Goal: Book appointment/travel/reservation

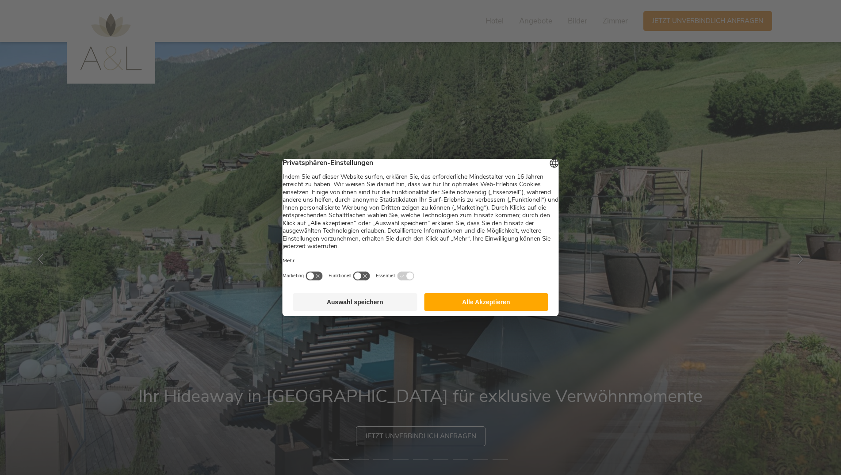
click at [621, 149] on div at bounding box center [420, 237] width 841 height 475
click at [450, 306] on button "Alle Akzeptieren" at bounding box center [486, 302] width 124 height 18
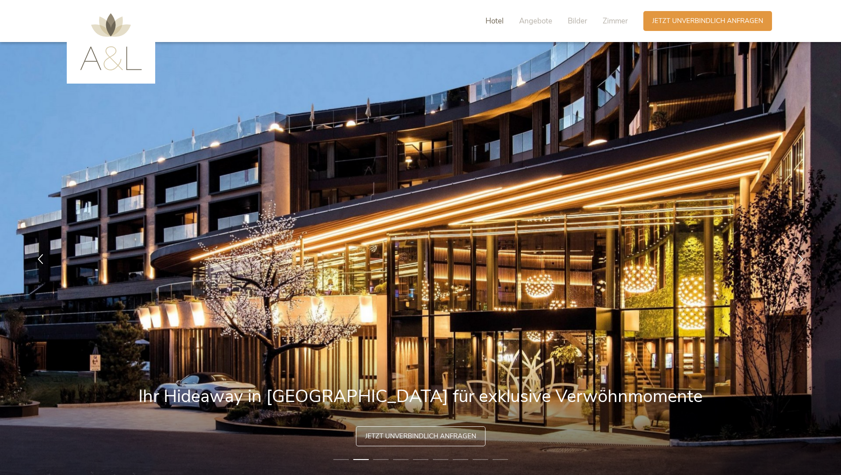
click at [493, 23] on span "Hotel" at bounding box center [494, 21] width 18 height 10
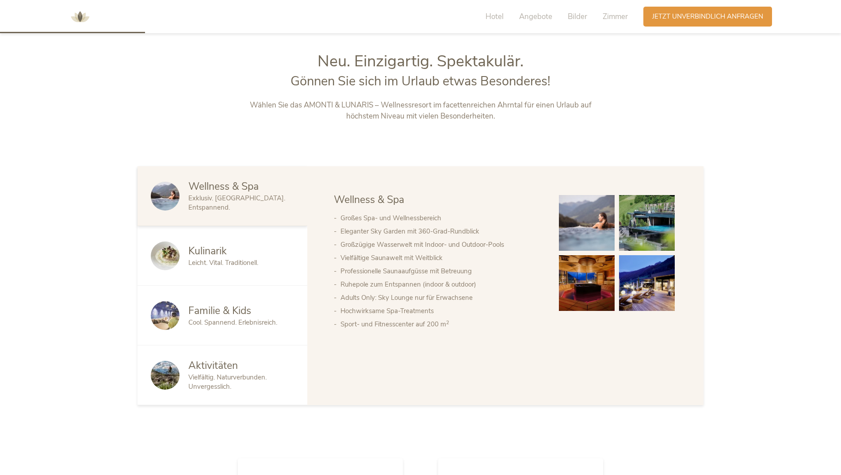
scroll to position [505, 0]
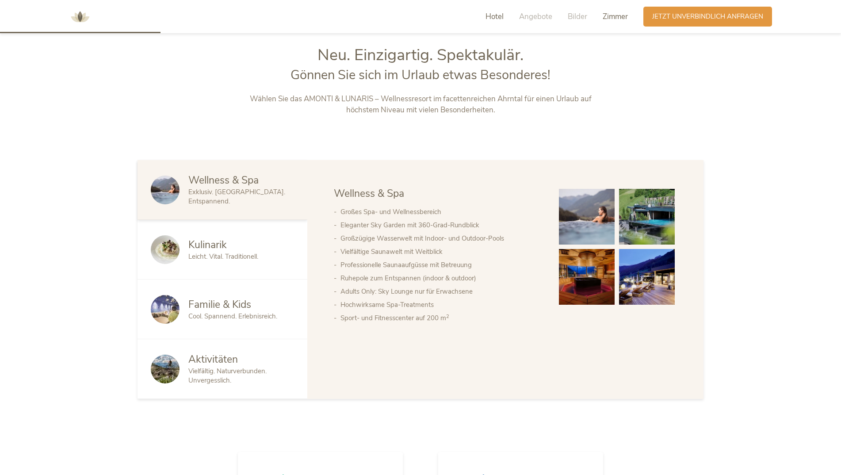
click at [606, 15] on span "Zimmer" at bounding box center [614, 16] width 25 height 10
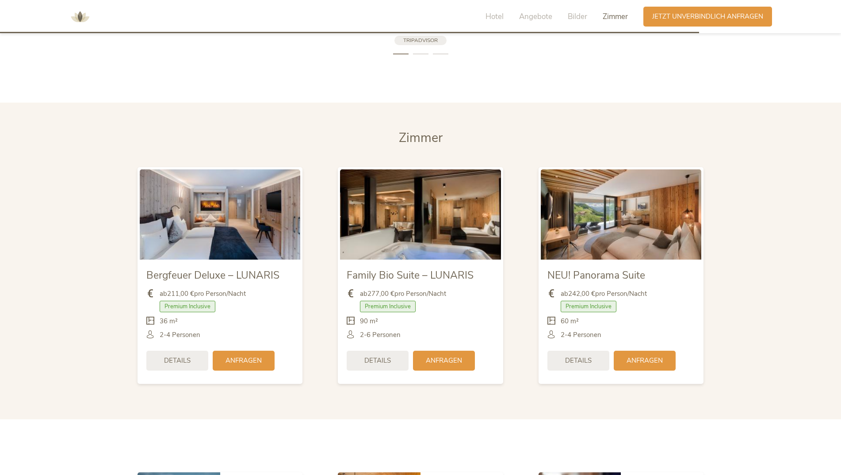
scroll to position [2288, 0]
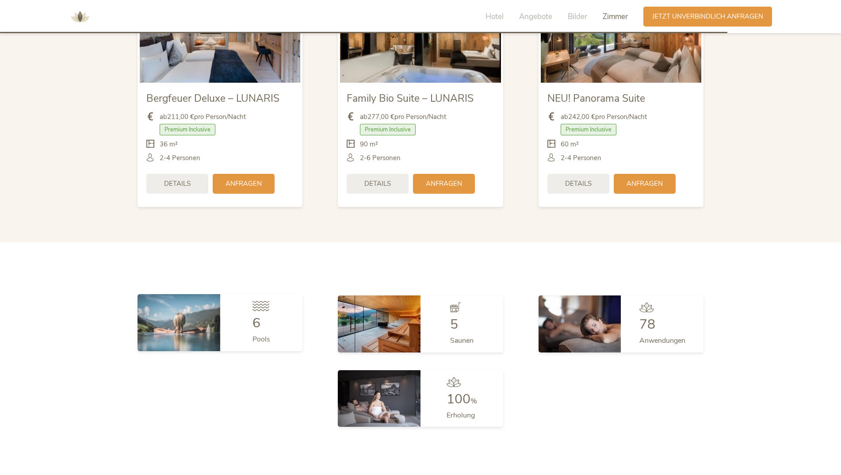
click at [255, 314] on span "6" at bounding box center [256, 323] width 8 height 18
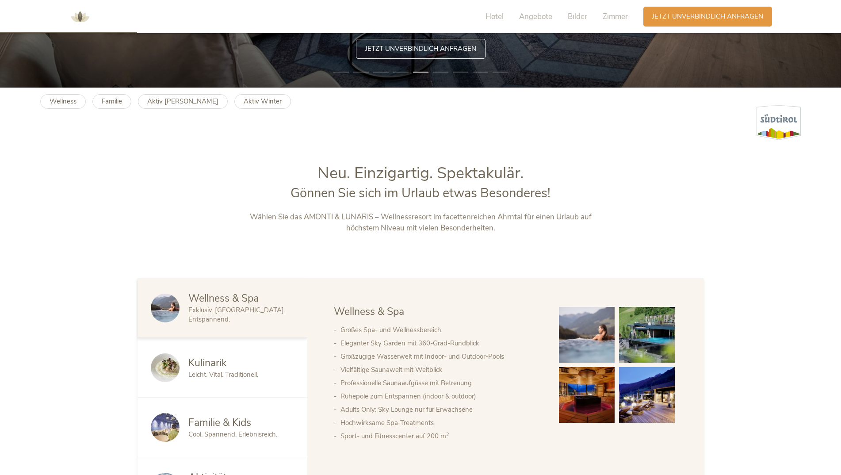
scroll to position [299, 0]
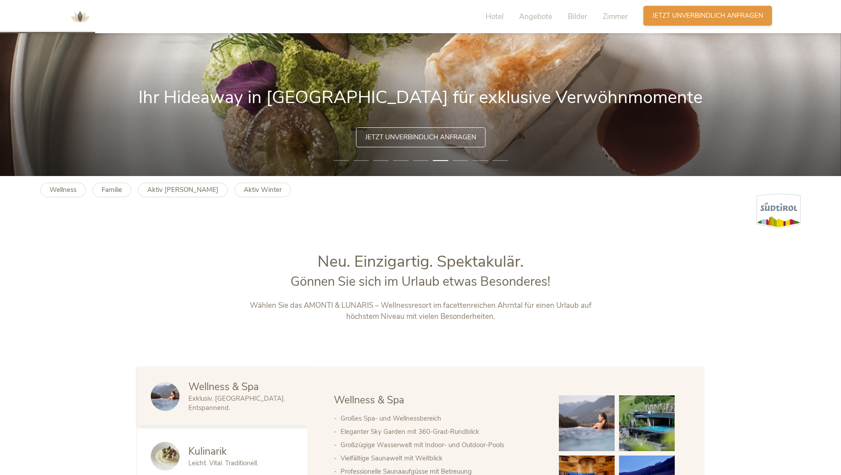
click at [668, 14] on span "Jetzt unverbindlich anfragen" at bounding box center [707, 15] width 111 height 9
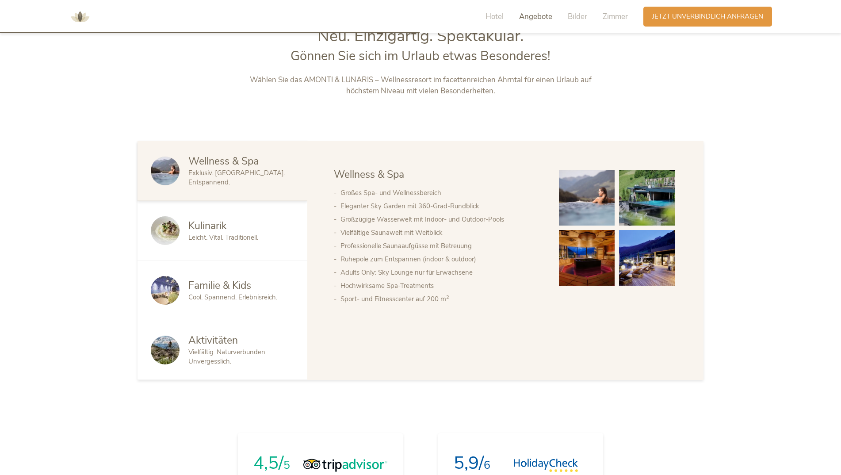
scroll to position [0, 0]
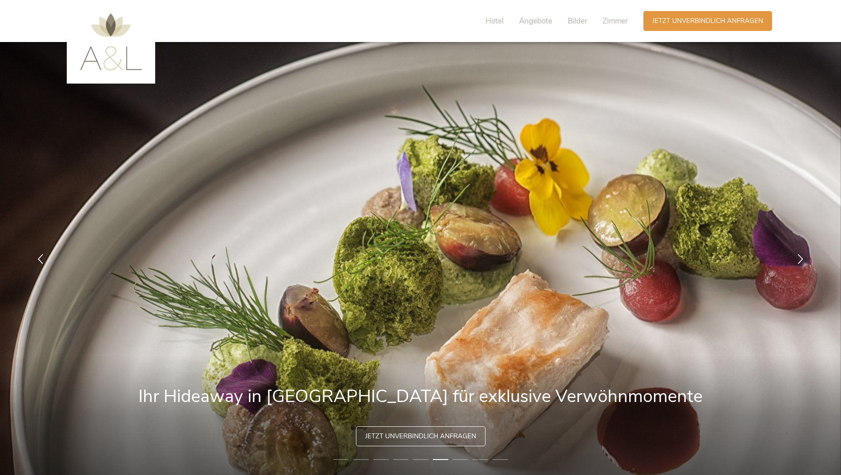
click at [103, 62] on img at bounding box center [111, 41] width 62 height 57
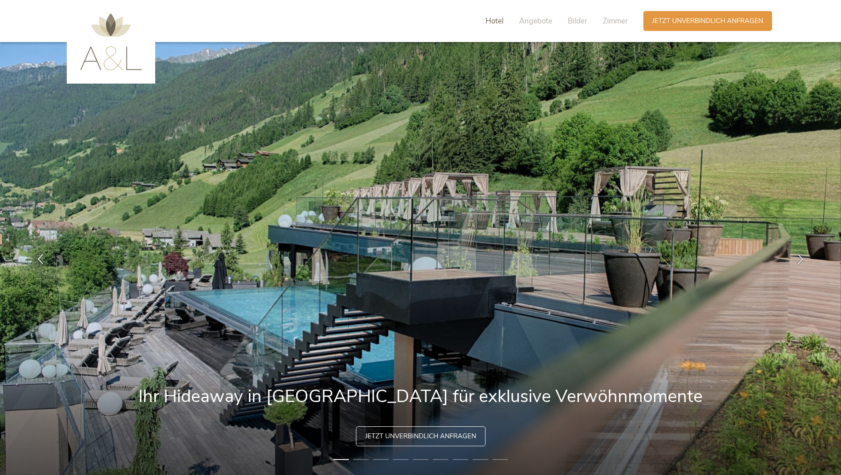
click at [496, 20] on span "Hotel" at bounding box center [494, 21] width 18 height 10
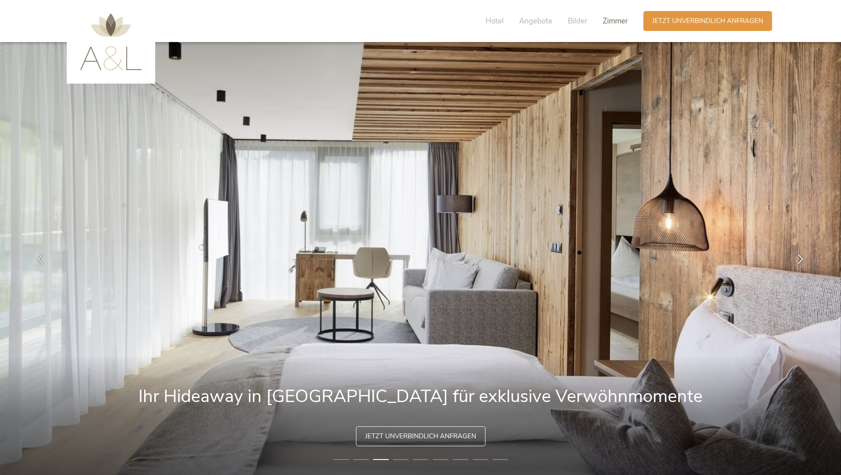
click at [613, 20] on span "Zimmer" at bounding box center [614, 21] width 25 height 10
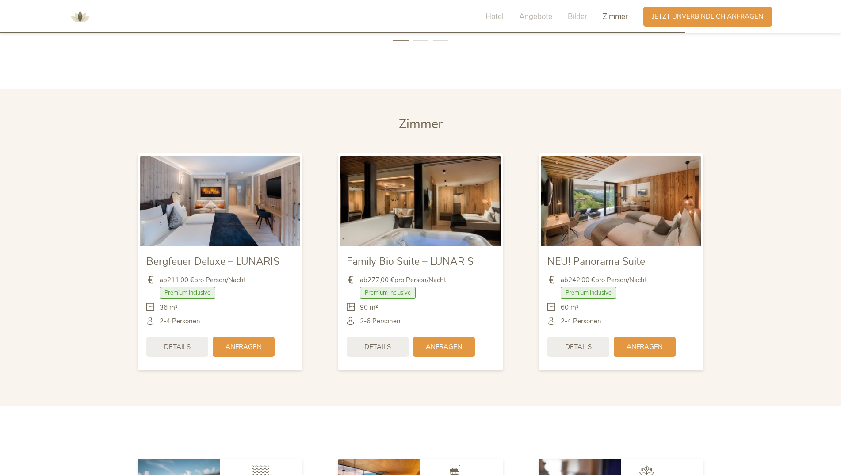
scroll to position [2155, 0]
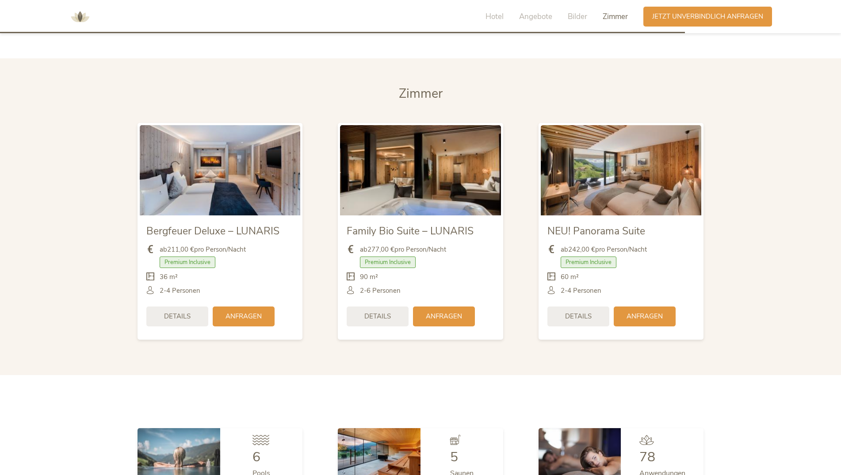
click at [613, 19] on span "Zimmer" at bounding box center [614, 16] width 25 height 10
click at [693, 11] on span "Jetzt unverbindlich anfragen" at bounding box center [707, 15] width 111 height 9
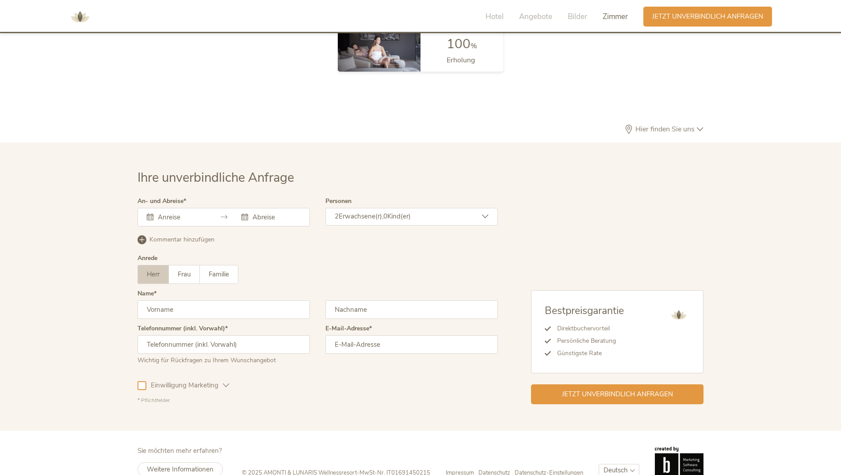
scroll to position [2646, 0]
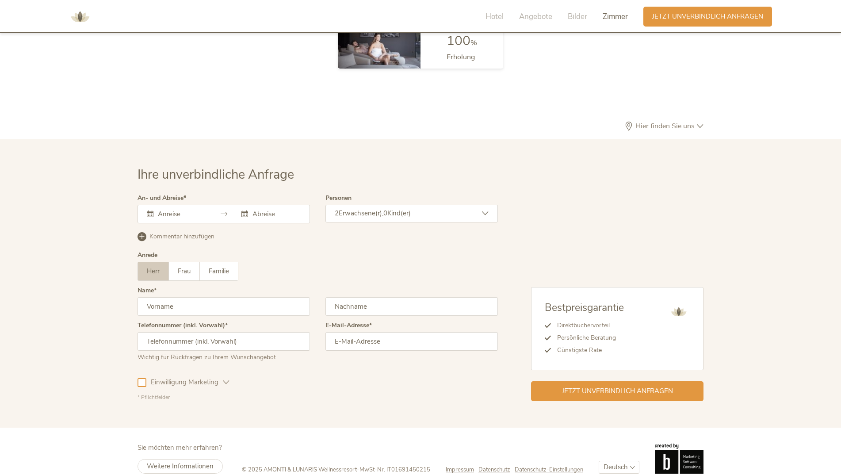
click at [74, 19] on img at bounding box center [80, 17] width 27 height 27
